Goal: Check status: Check status

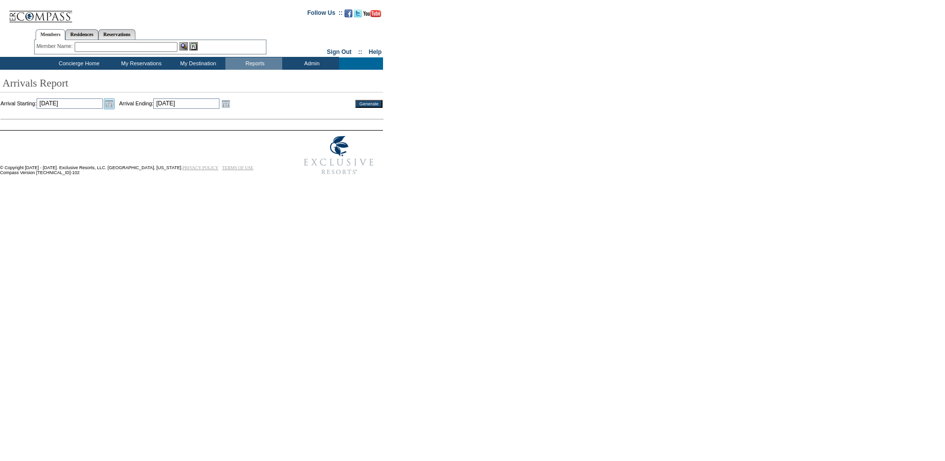
click at [115, 103] on link "Open the calendar popup." at bounding box center [109, 103] width 11 height 11
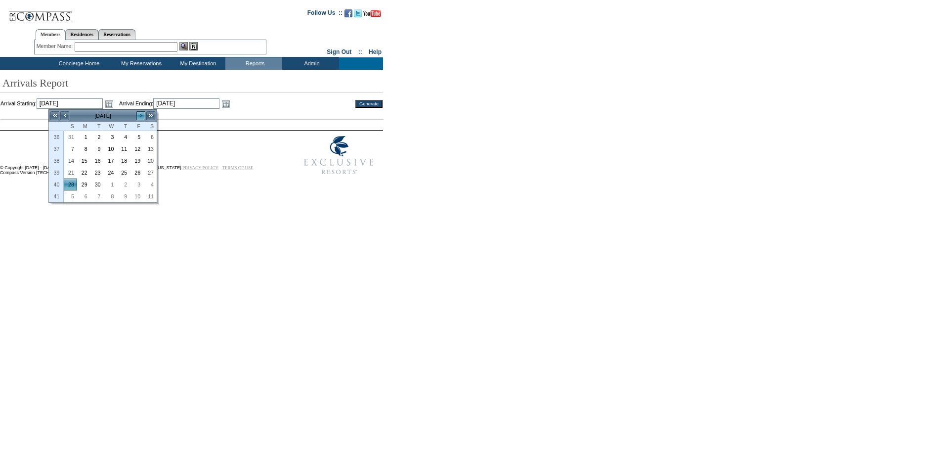
click at [142, 113] on link ">" at bounding box center [141, 116] width 10 height 10
click at [154, 136] on link "1" at bounding box center [150, 136] width 12 height 11
type input "[DATE]"
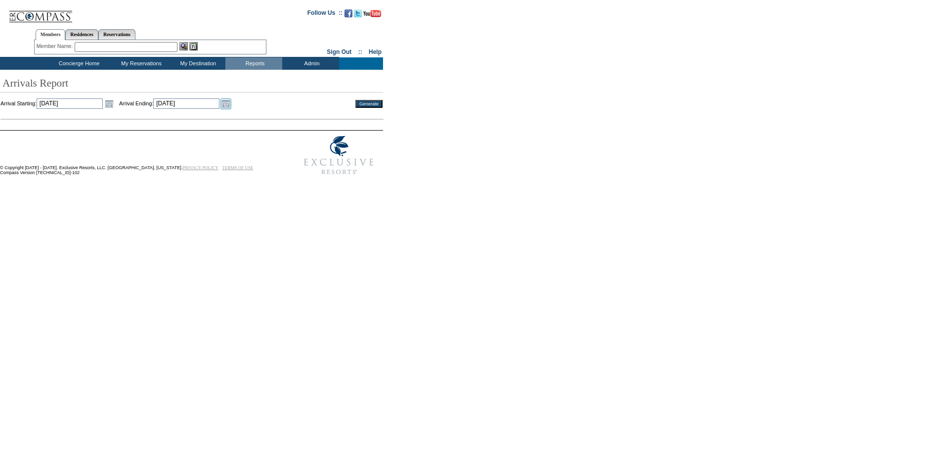
click at [231, 105] on link "Open the calendar popup." at bounding box center [225, 103] width 11 height 11
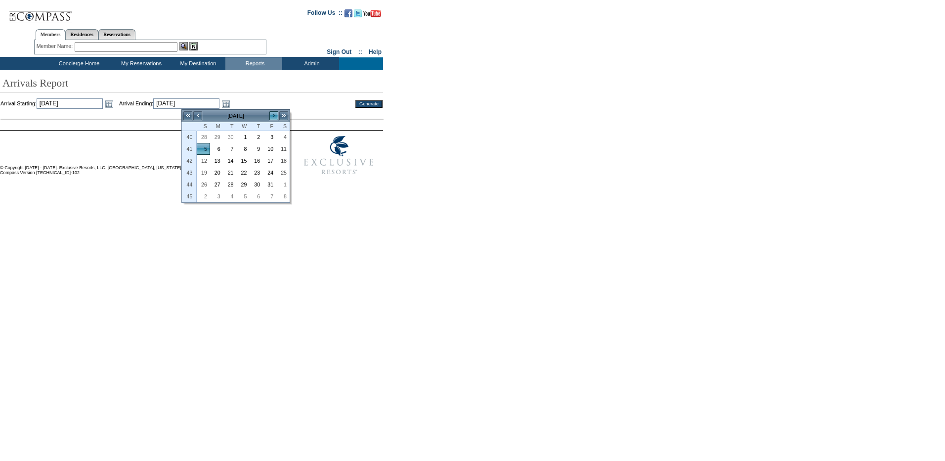
click at [270, 113] on link ">" at bounding box center [274, 116] width 10 height 10
click at [273, 114] on link ">" at bounding box center [274, 116] width 10 height 10
click at [195, 118] on link "<" at bounding box center [198, 116] width 10 height 10
click at [206, 193] on link "30" at bounding box center [203, 196] width 12 height 11
type input "[DATE]"
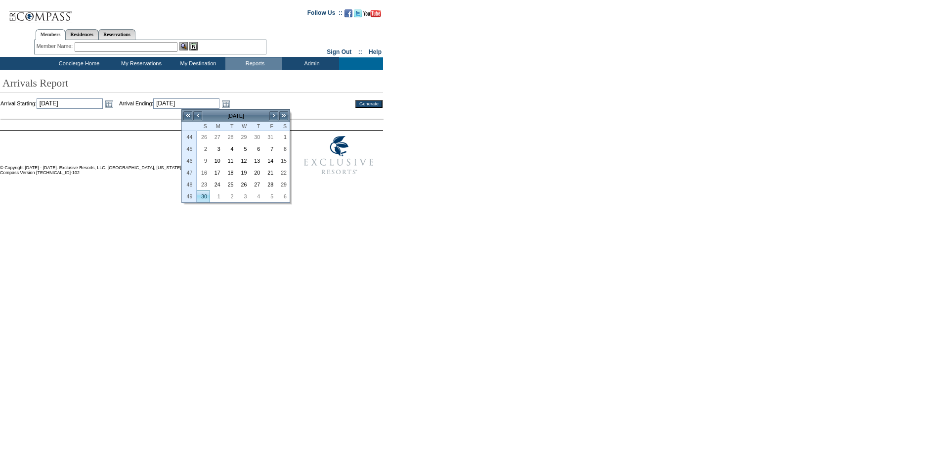
type input "[DATE]"
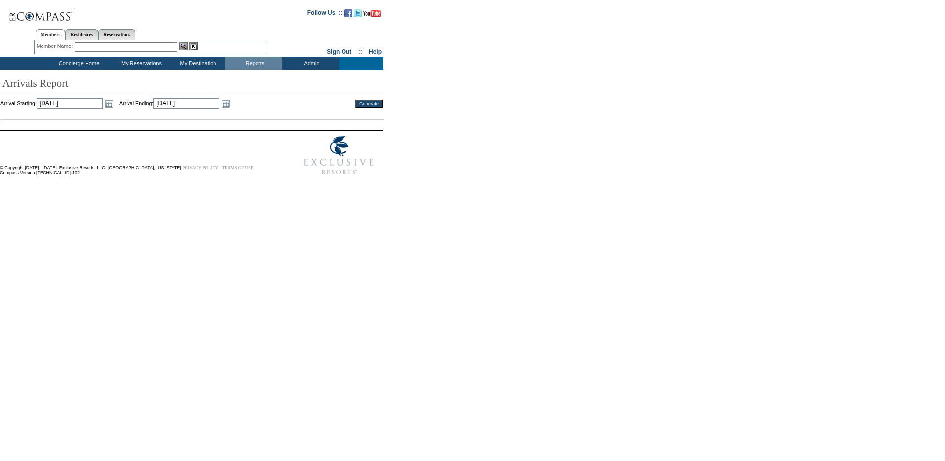
click at [367, 105] on input "Generate" at bounding box center [368, 104] width 27 height 8
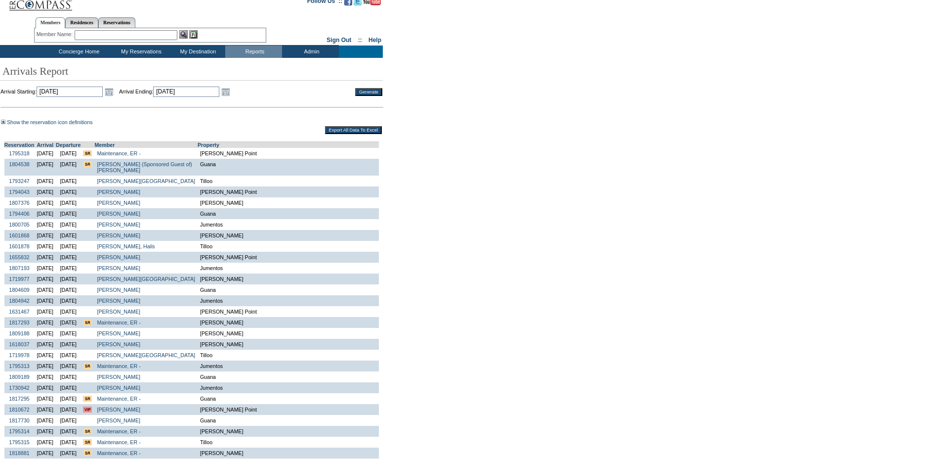
scroll to position [99, 0]
